Goal: Find specific page/section

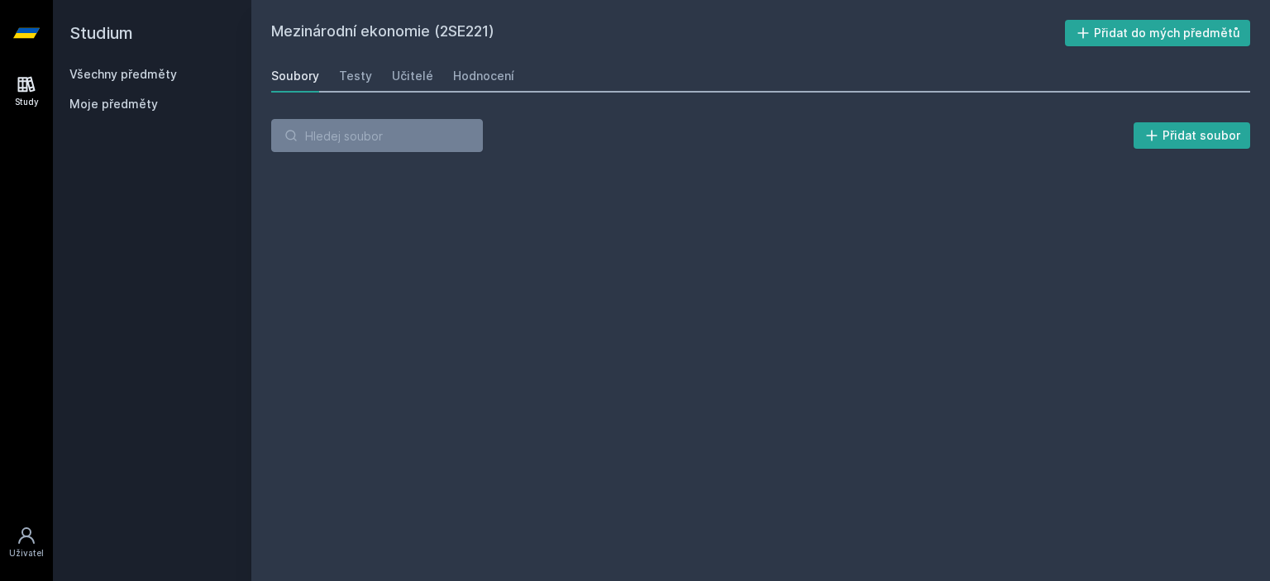
click at [157, 78] on link "Všechny předměty" at bounding box center [123, 74] width 108 height 14
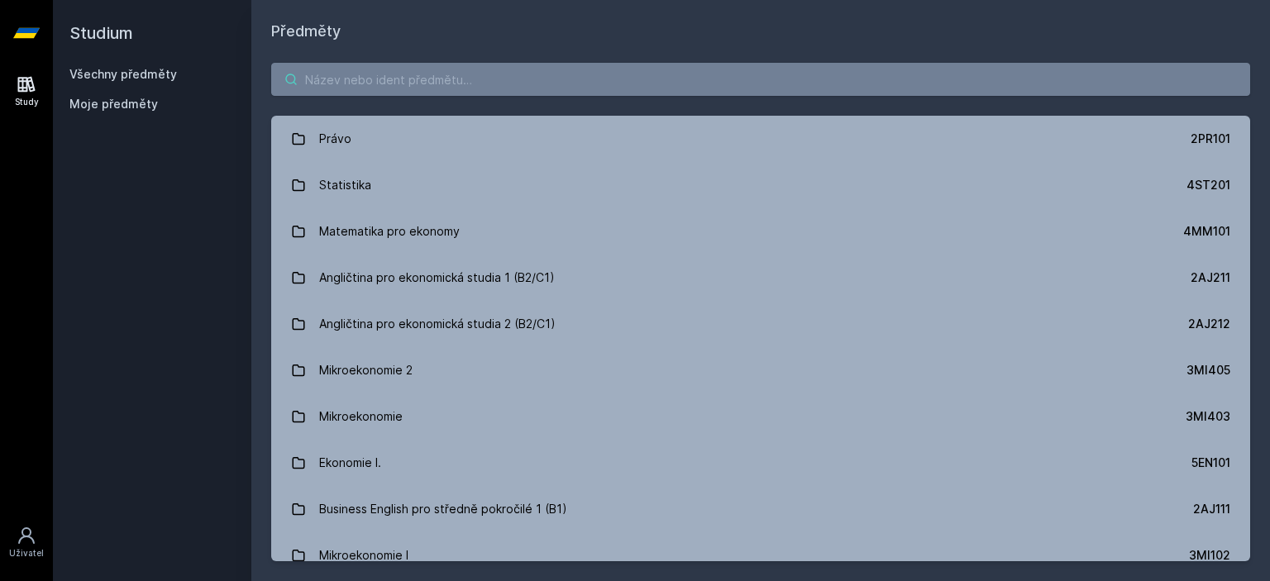
click at [357, 72] on input "search" at bounding box center [760, 79] width 979 height 33
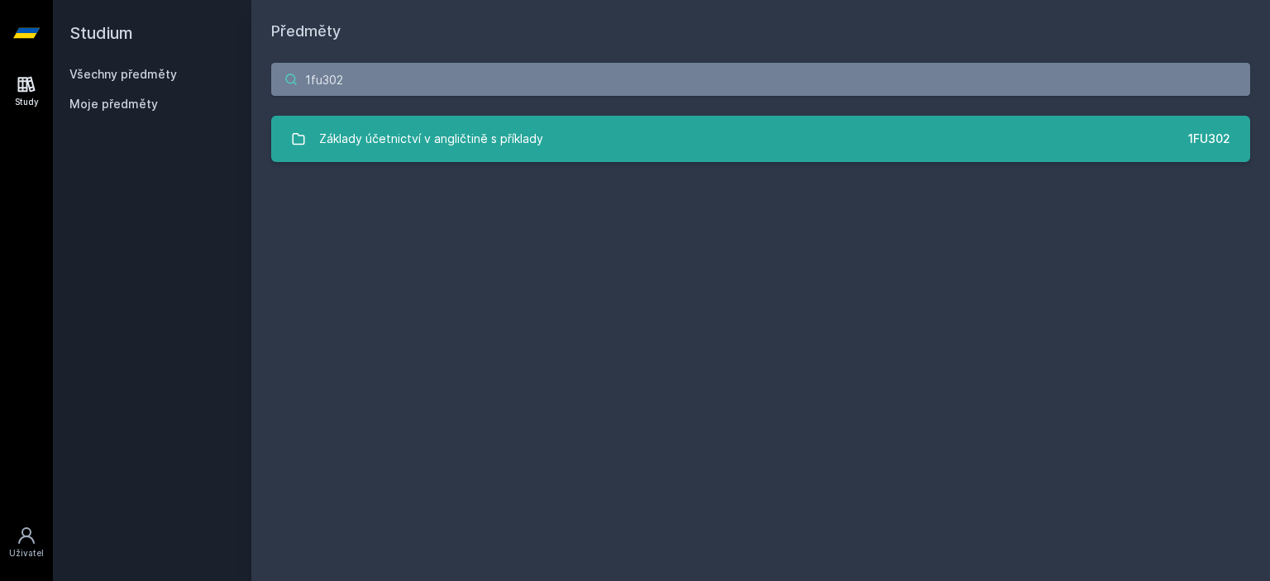
type input "1fu302"
click at [365, 151] on div "Základy účetnictví v angličtině s příklady" at bounding box center [431, 138] width 224 height 33
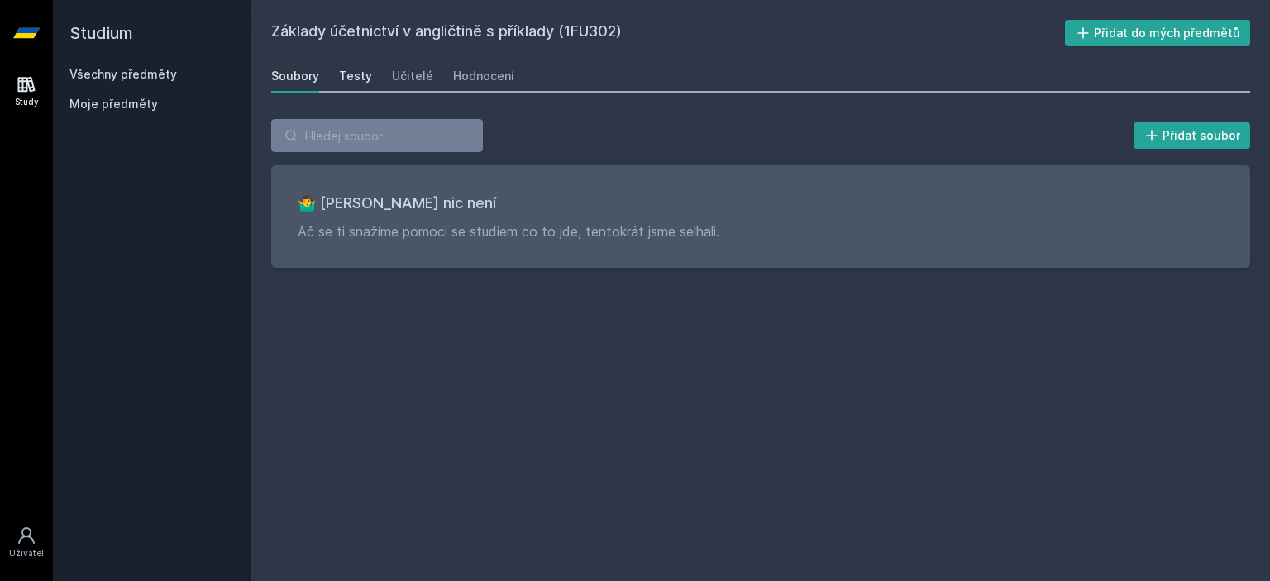
click at [346, 72] on div "Testy" at bounding box center [355, 76] width 33 height 17
click at [392, 66] on link "Učitelé" at bounding box center [412, 76] width 41 height 33
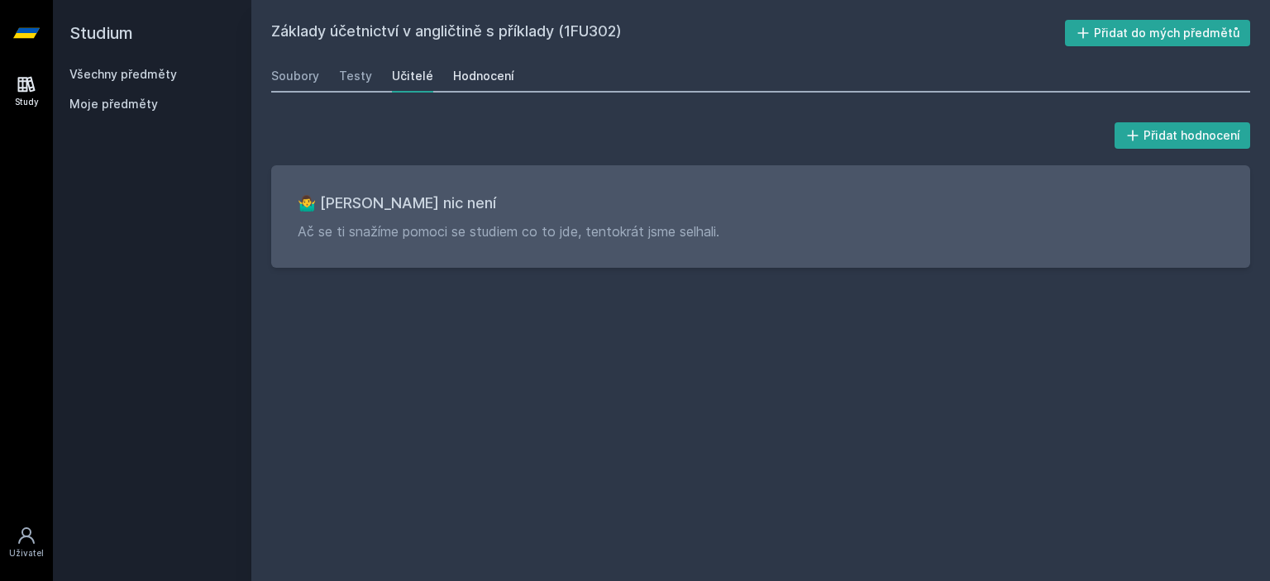
click at [489, 72] on div "Hodnocení" at bounding box center [483, 76] width 61 height 17
